Goal: Navigation & Orientation: Find specific page/section

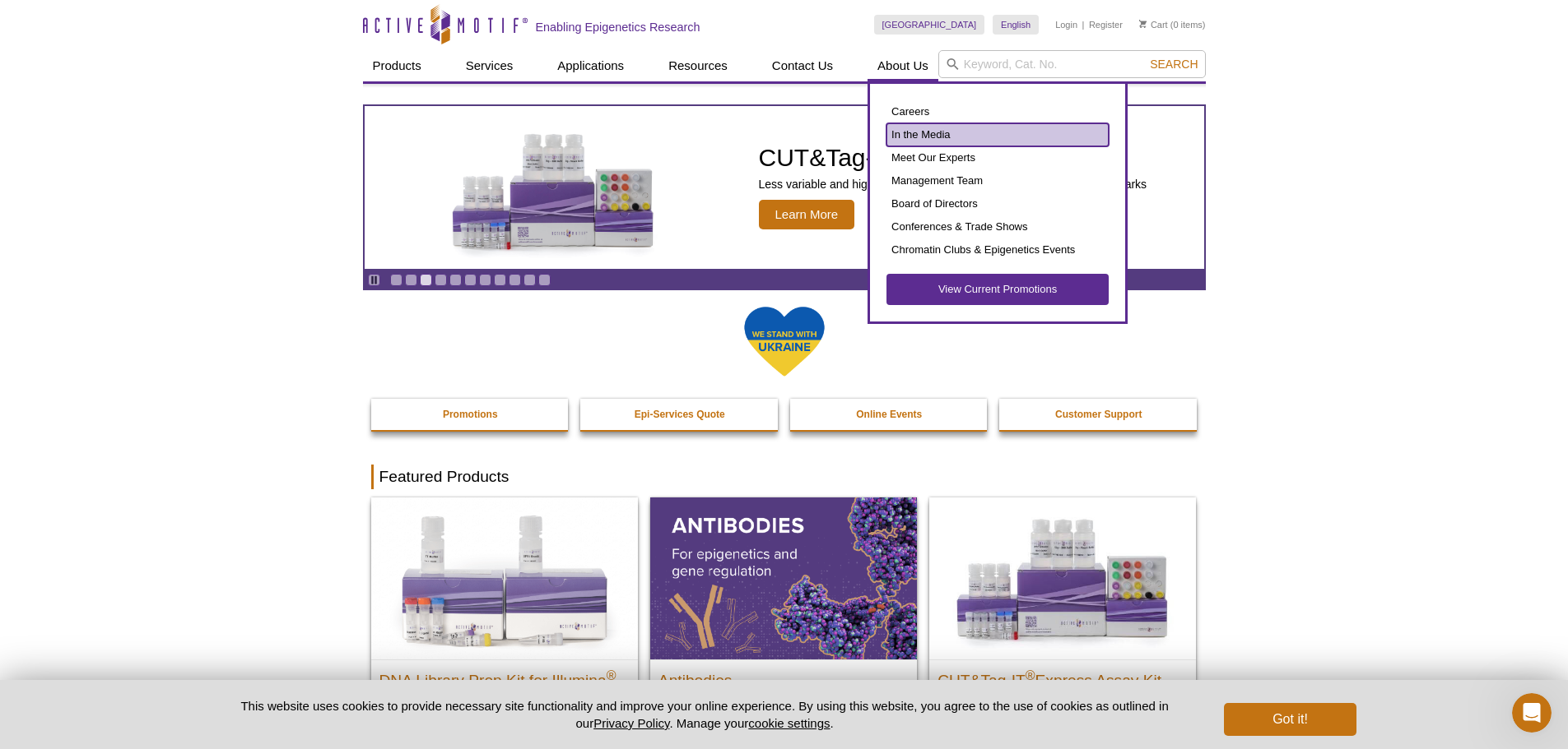
click at [913, 136] on link "In the Media" at bounding box center [998, 134] width 223 height 23
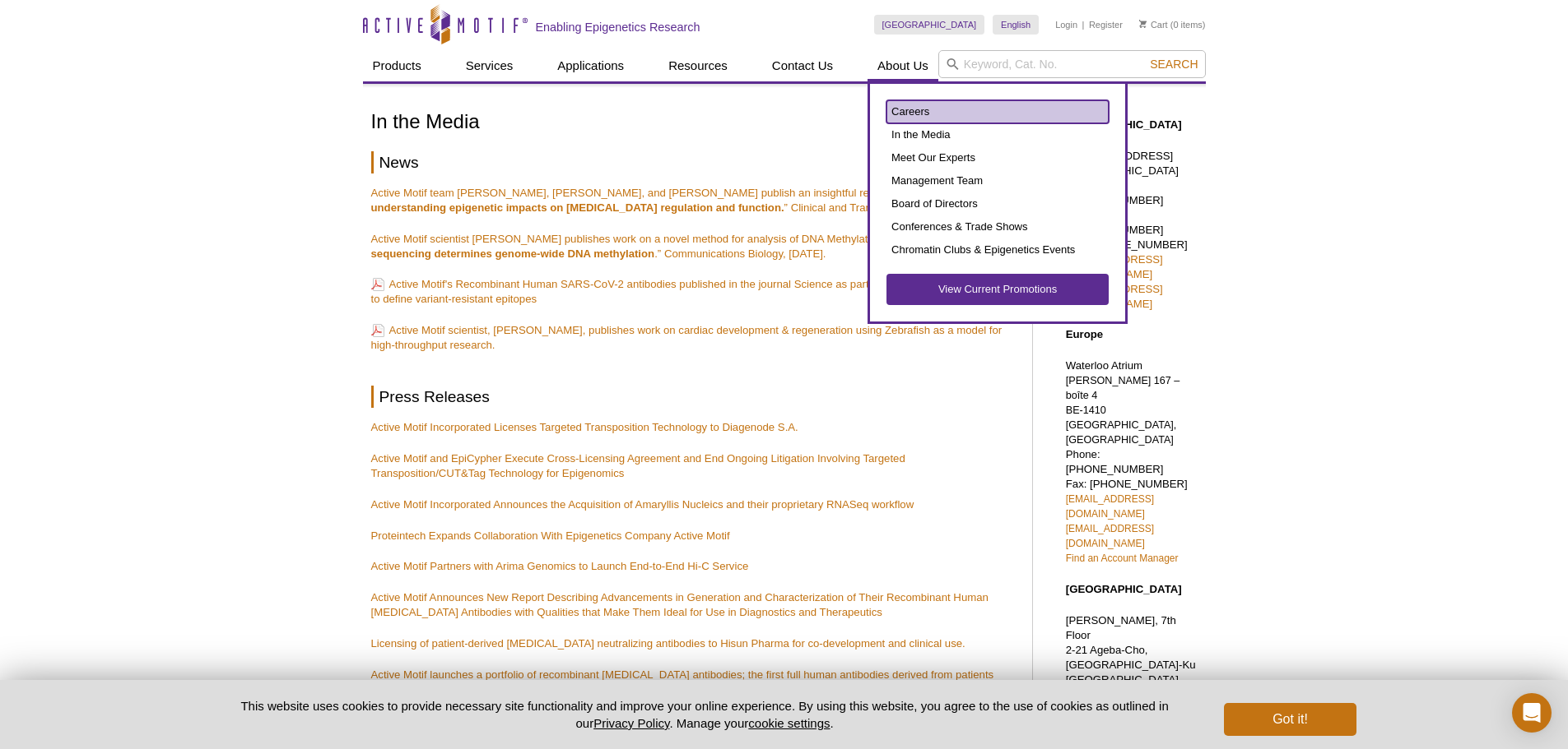
click at [905, 106] on link "Careers" at bounding box center [998, 111] width 223 height 23
